Goal: Task Accomplishment & Management: Use online tool/utility

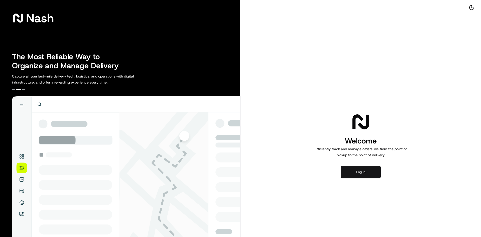
click at [345, 170] on button "Log in" at bounding box center [361, 172] width 40 height 12
